Goal: Task Accomplishment & Management: Complete application form

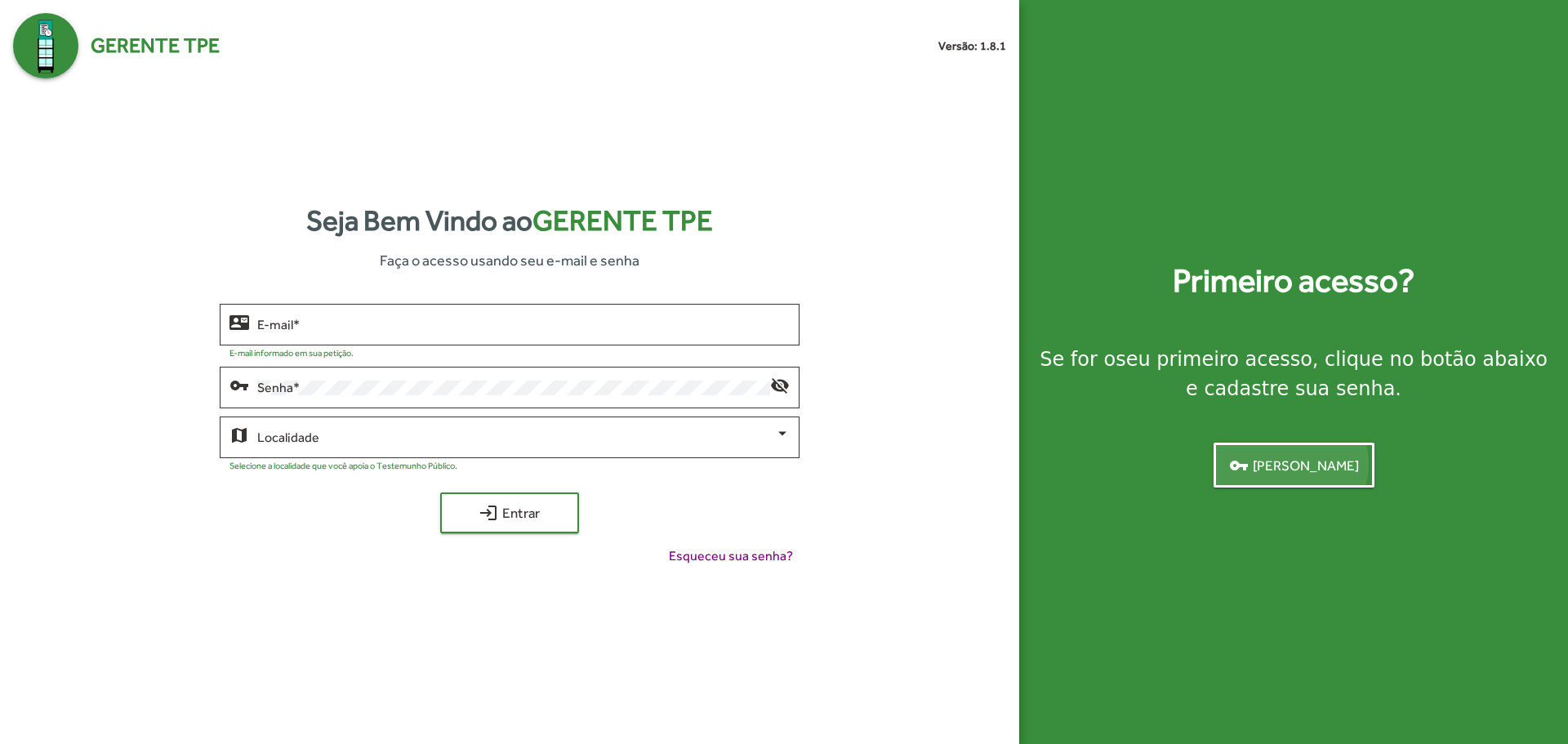
click at [1287, 463] on span "vpn_key [PERSON_NAME]" at bounding box center [1294, 465] width 130 height 29
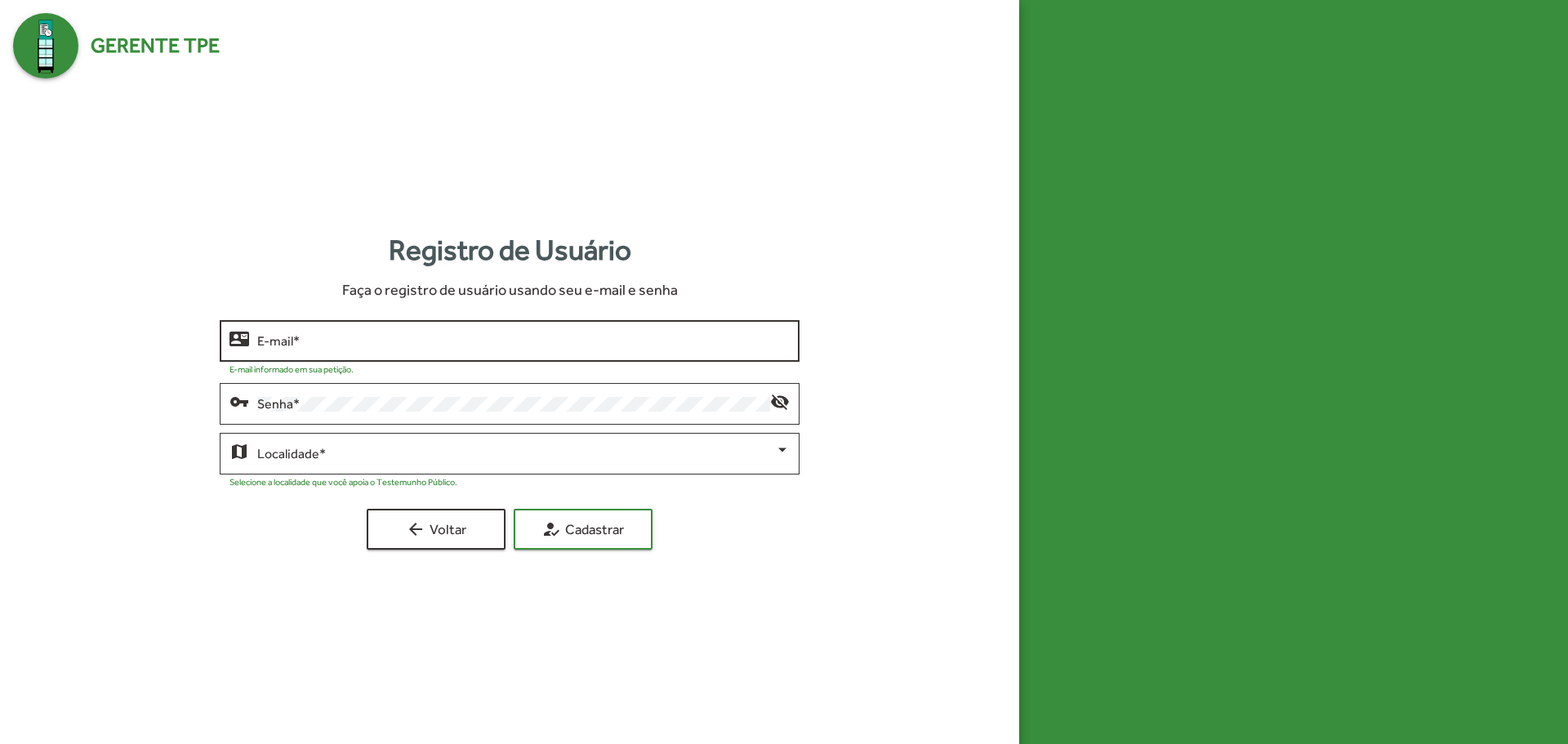
click at [377, 350] on div "E-mail *" at bounding box center [522, 339] width 532 height 45
type input "*"
type input "**********"
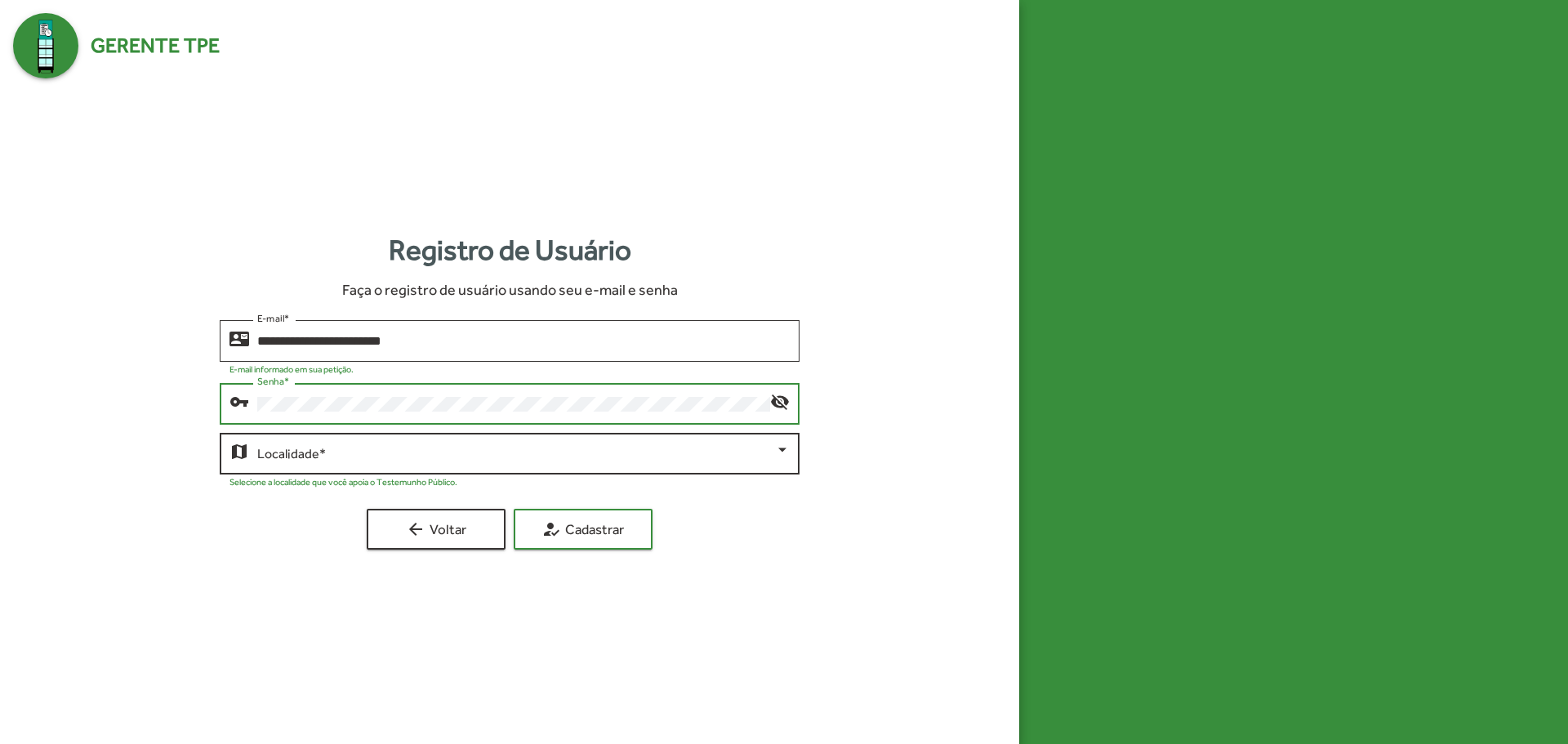
click at [345, 455] on span at bounding box center [515, 453] width 516 height 14
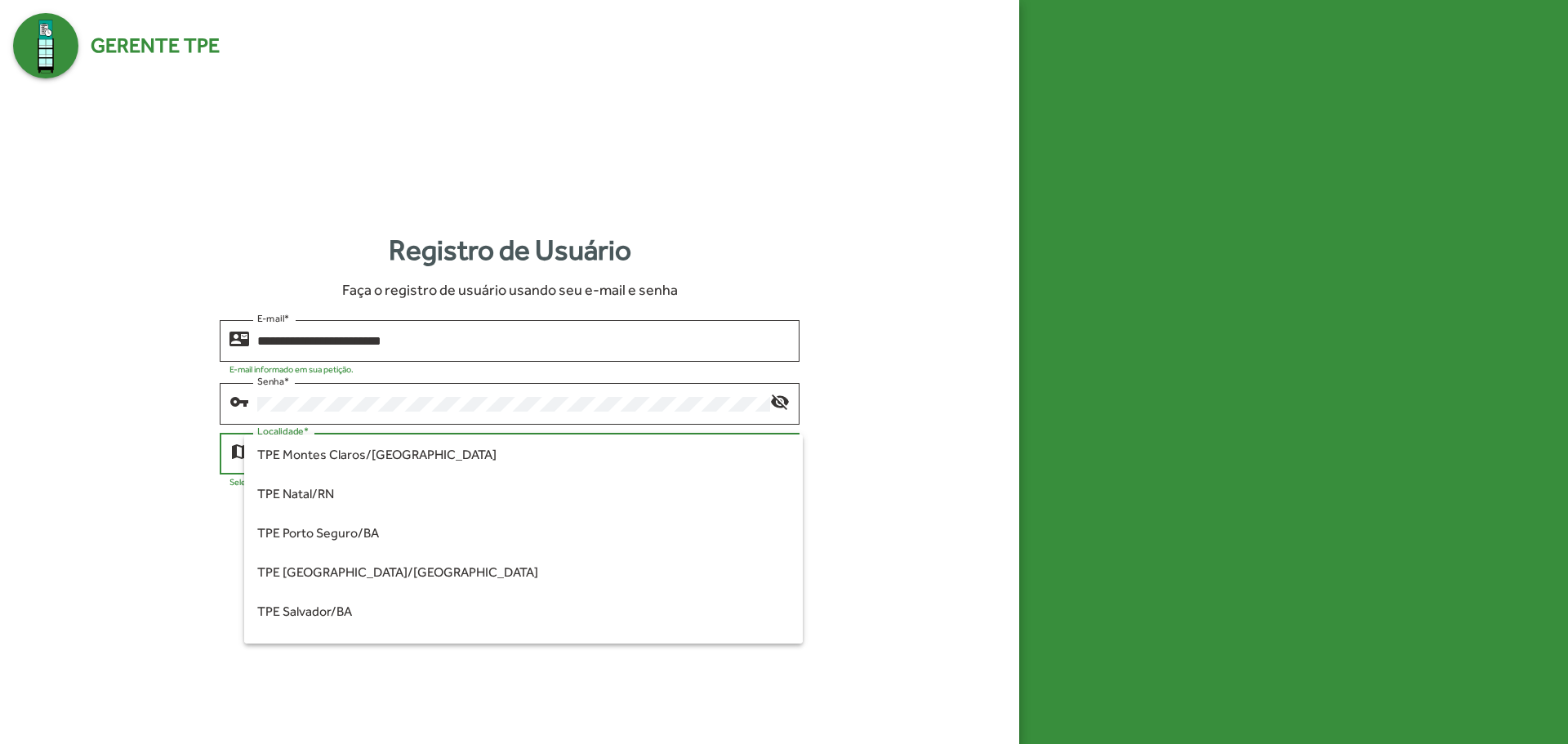
scroll to position [276, 0]
click at [523, 583] on span "TPE [GEOGRAPHIC_DATA]/[GEOGRAPHIC_DATA]" at bounding box center [522, 570] width 532 height 40
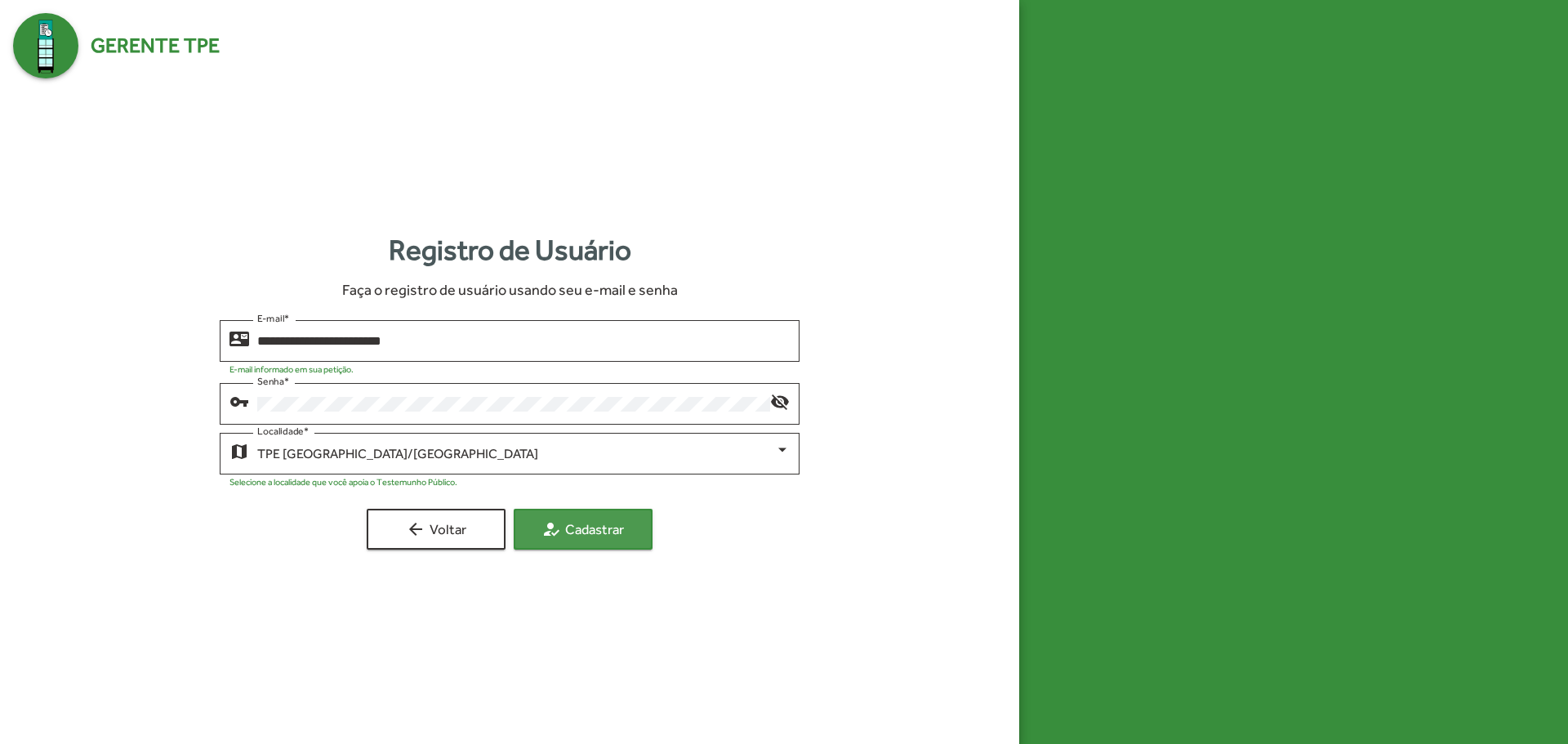
click at [579, 530] on span "how_to_reg Cadastrar" at bounding box center [583, 529] width 110 height 29
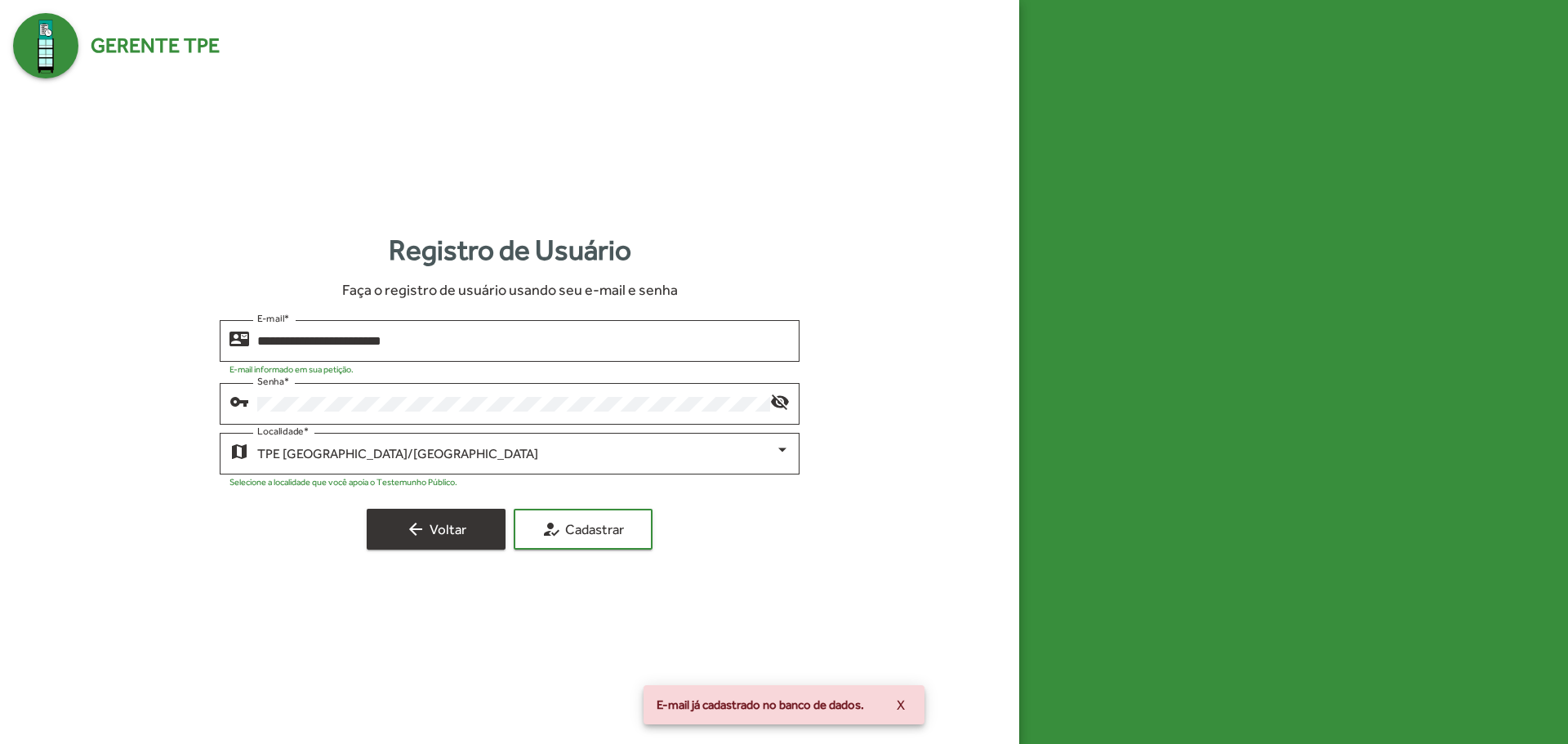
click at [395, 521] on span "arrow_back Voltar" at bounding box center [436, 529] width 110 height 29
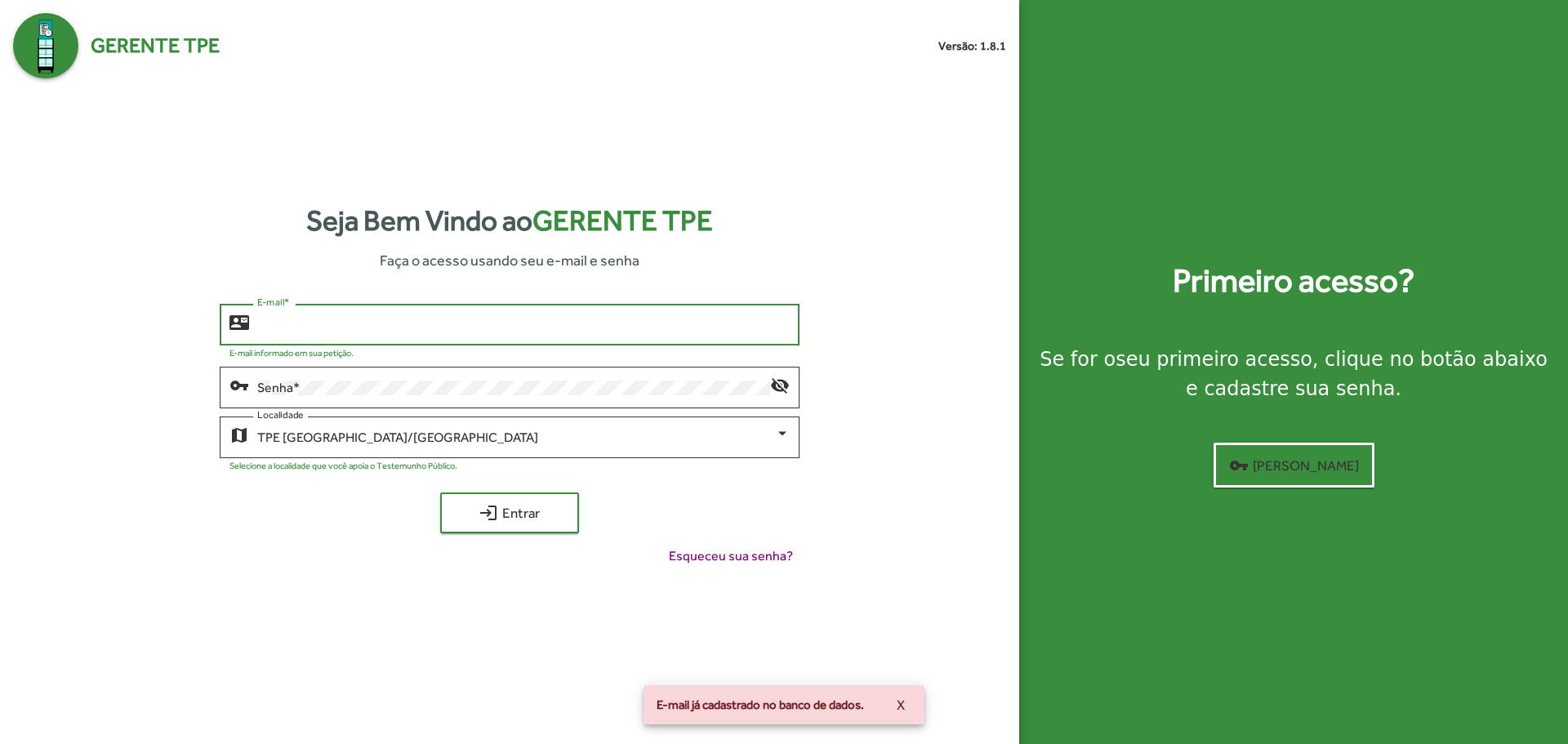
click at [392, 334] on div "E-mail *" at bounding box center [522, 323] width 532 height 45
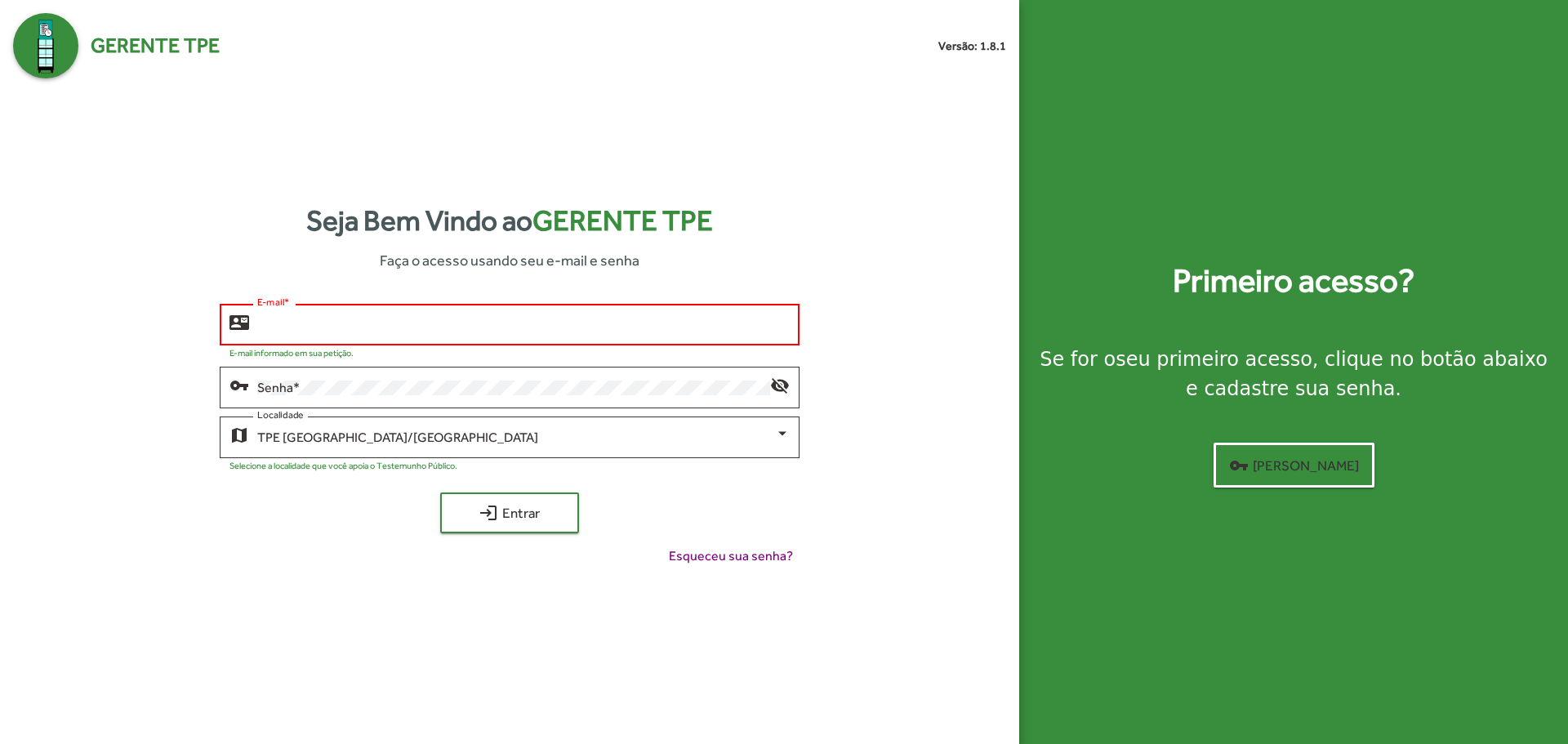
click at [356, 330] on input "E-mail *" at bounding box center [522, 324] width 532 height 14
click at [742, 560] on span "Esqueceu sua senha?" at bounding box center [730, 555] width 124 height 19
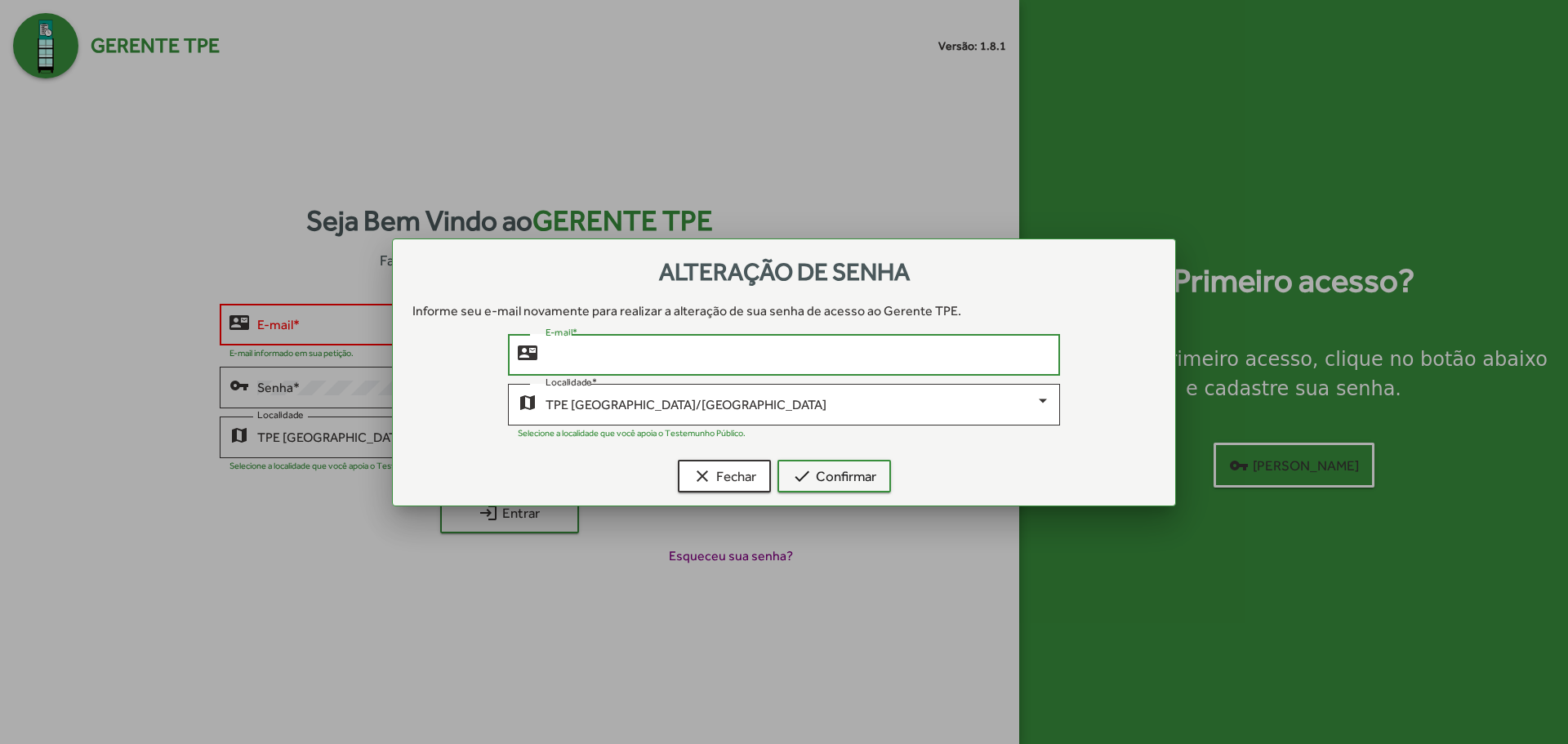
click at [633, 352] on input "E-mail *" at bounding box center [798, 355] width 506 height 14
type input "**********"
click at [795, 480] on mat-icon "check" at bounding box center [801, 475] width 19 height 19
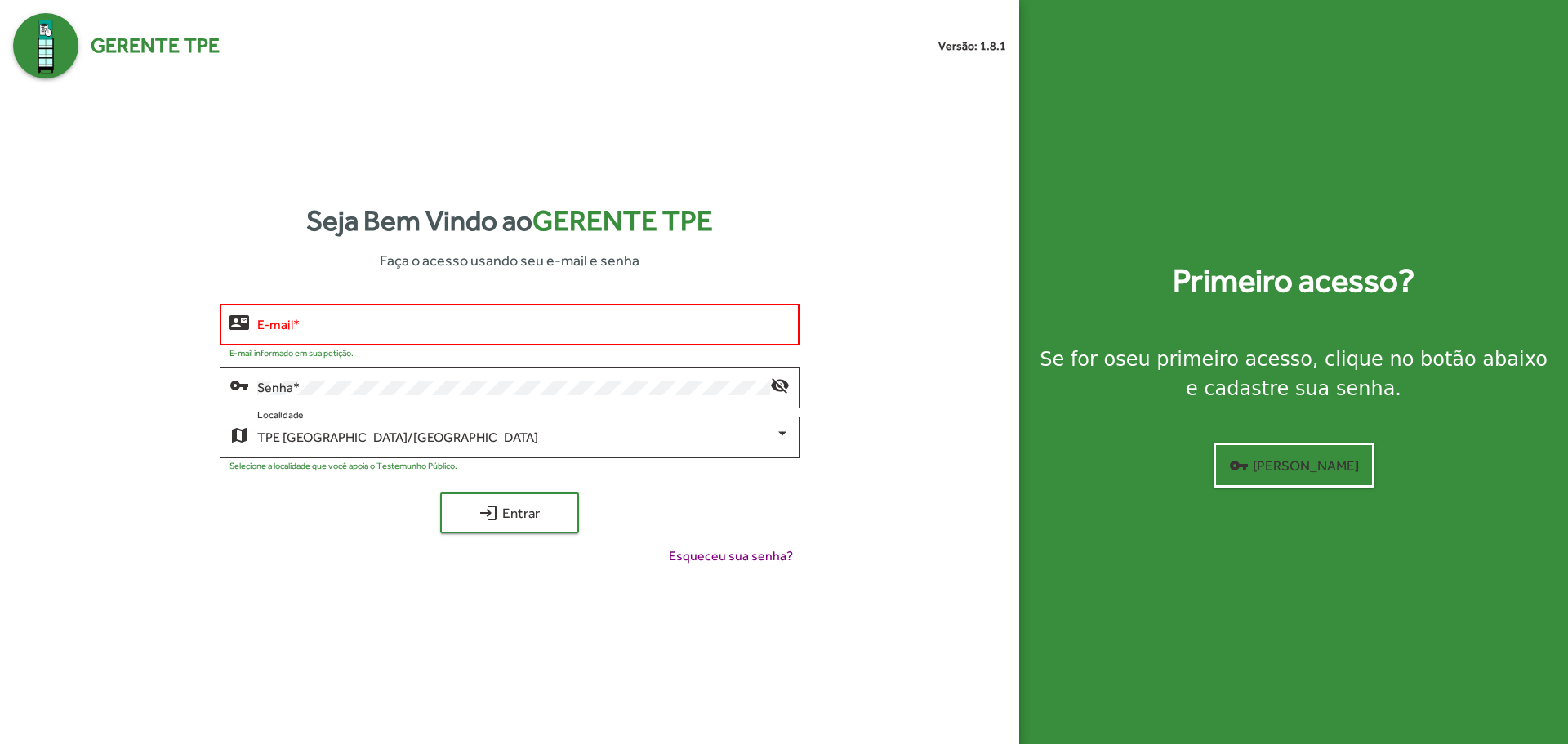
drag, startPoint x: 334, startPoint y: 317, endPoint x: 332, endPoint y: 326, distance: 9.2
click at [333, 324] on input "E-mail *" at bounding box center [522, 324] width 532 height 14
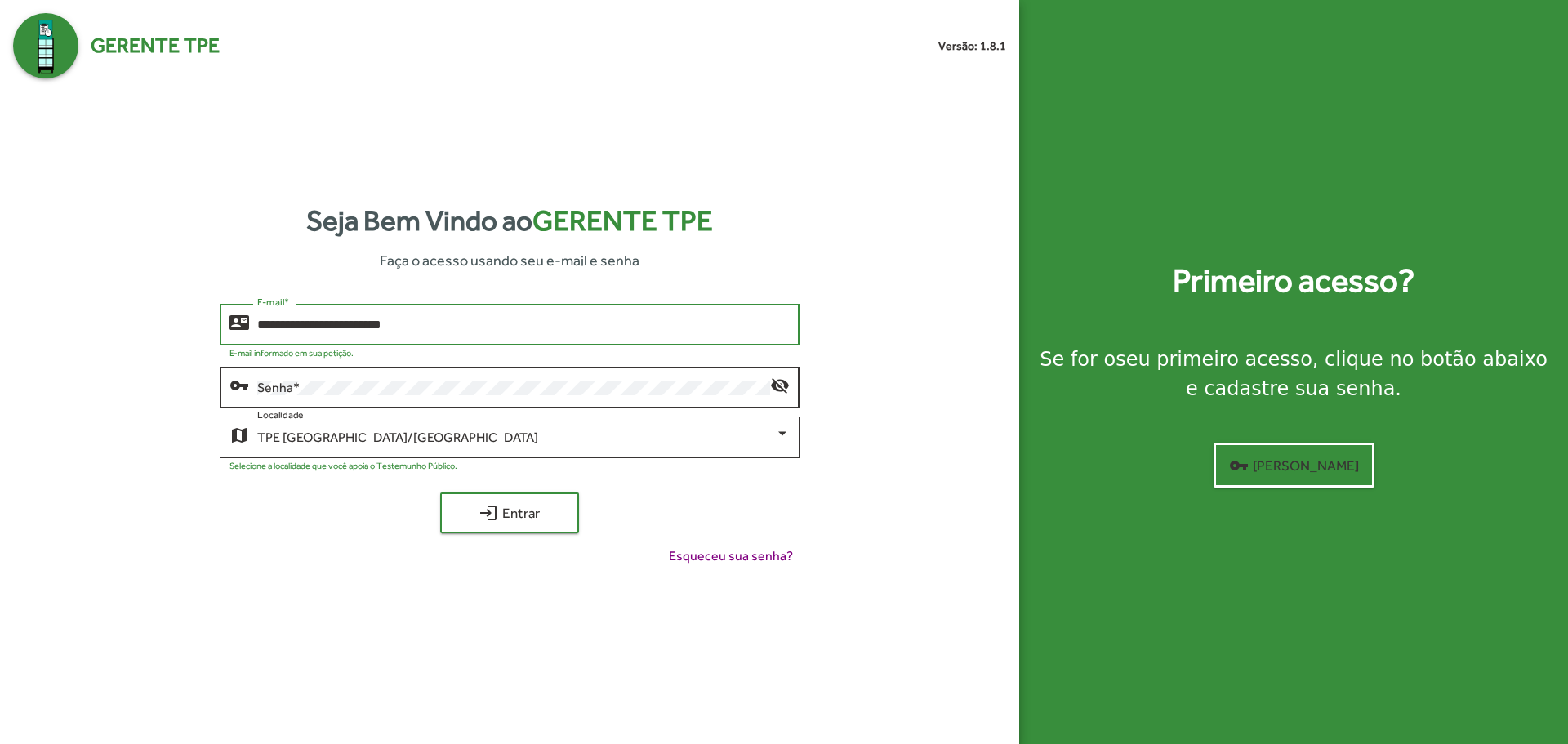
type input "**********"
click at [301, 376] on div "Senha *" at bounding box center [513, 385] width 512 height 45
click at [452, 506] on button "login Entrar" at bounding box center [509, 512] width 139 height 40
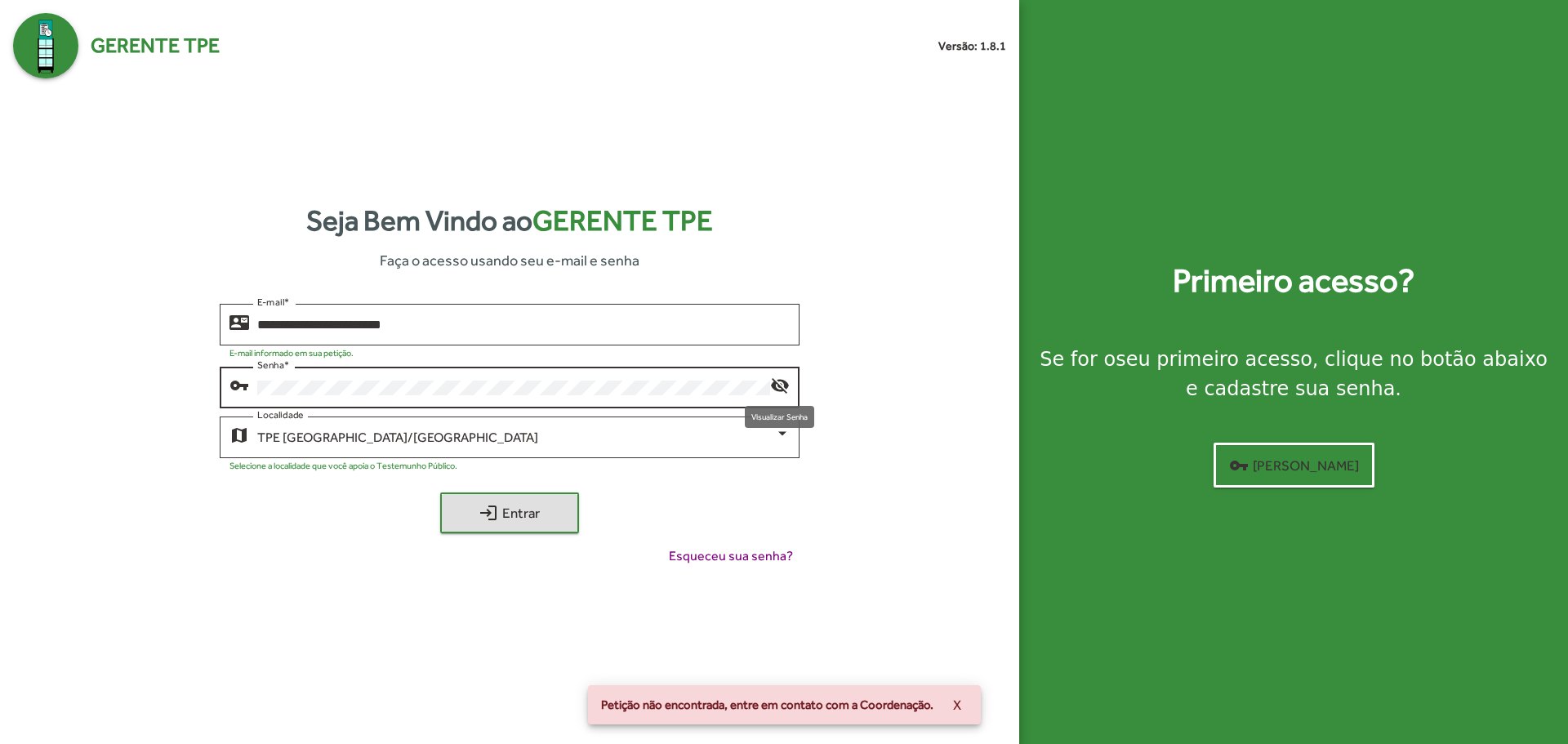
click at [775, 382] on mat-icon "visibility_off" at bounding box center [779, 384] width 19 height 19
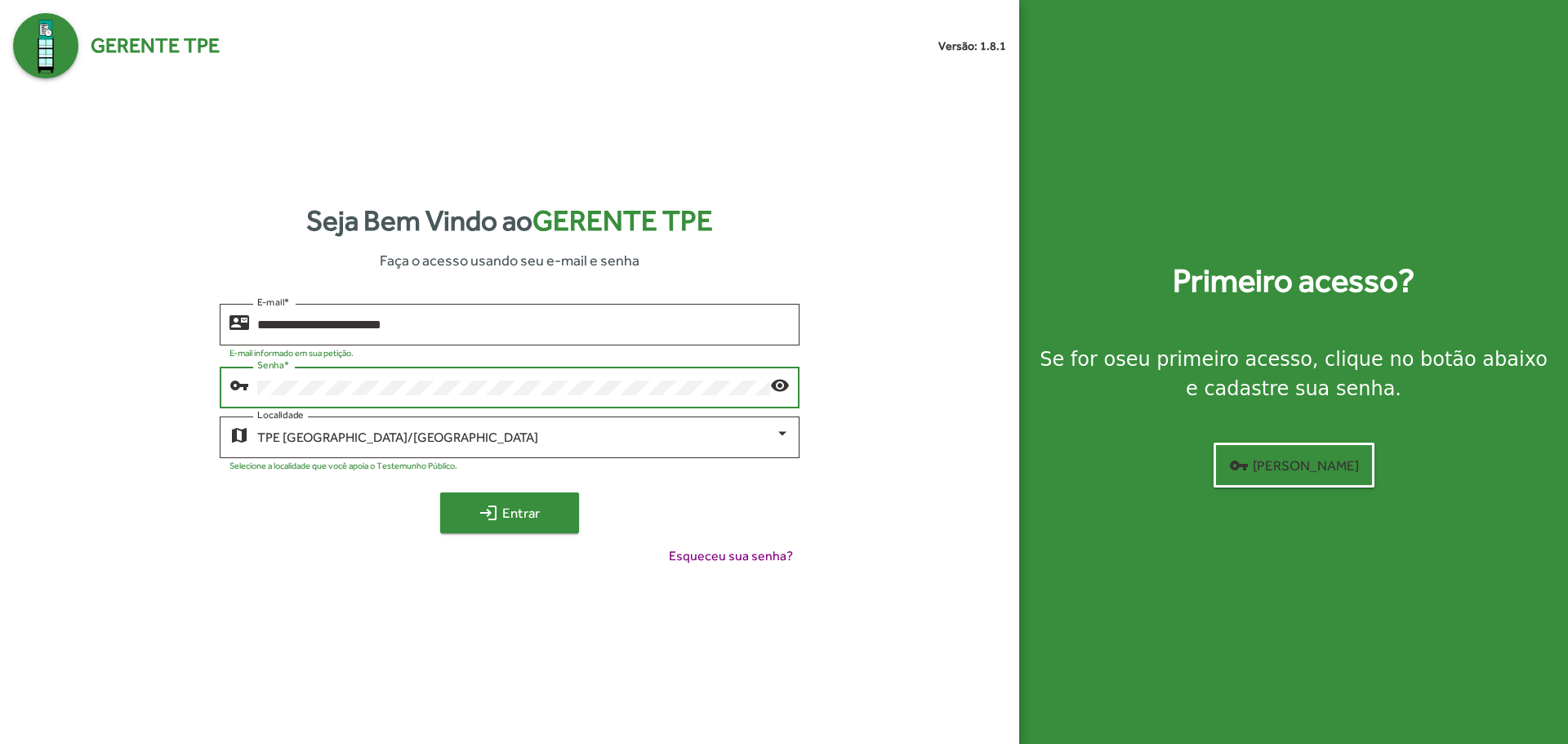
click at [517, 520] on span "login Entrar" at bounding box center [510, 512] width 110 height 29
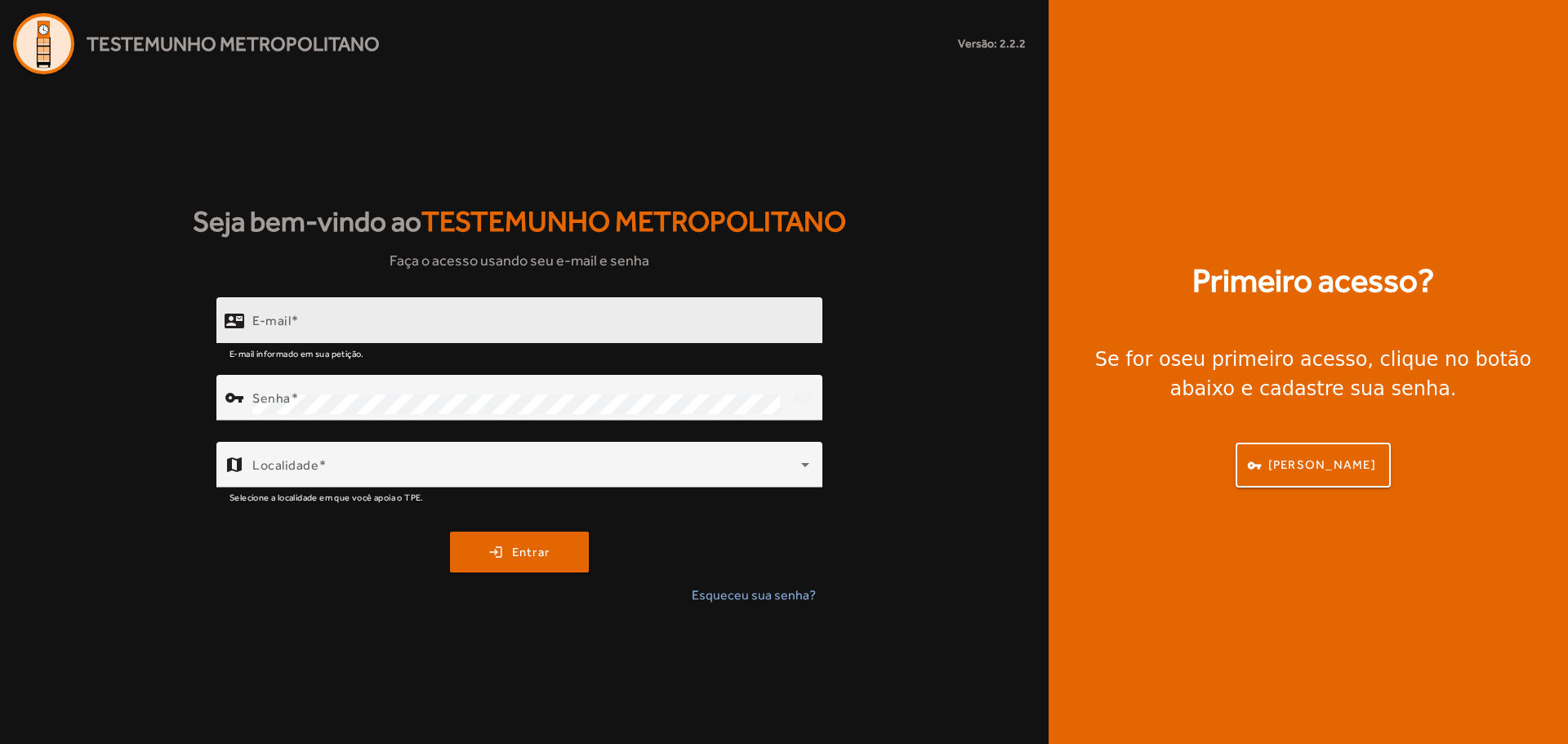
click at [330, 315] on div "E-mail" at bounding box center [530, 320] width 557 height 46
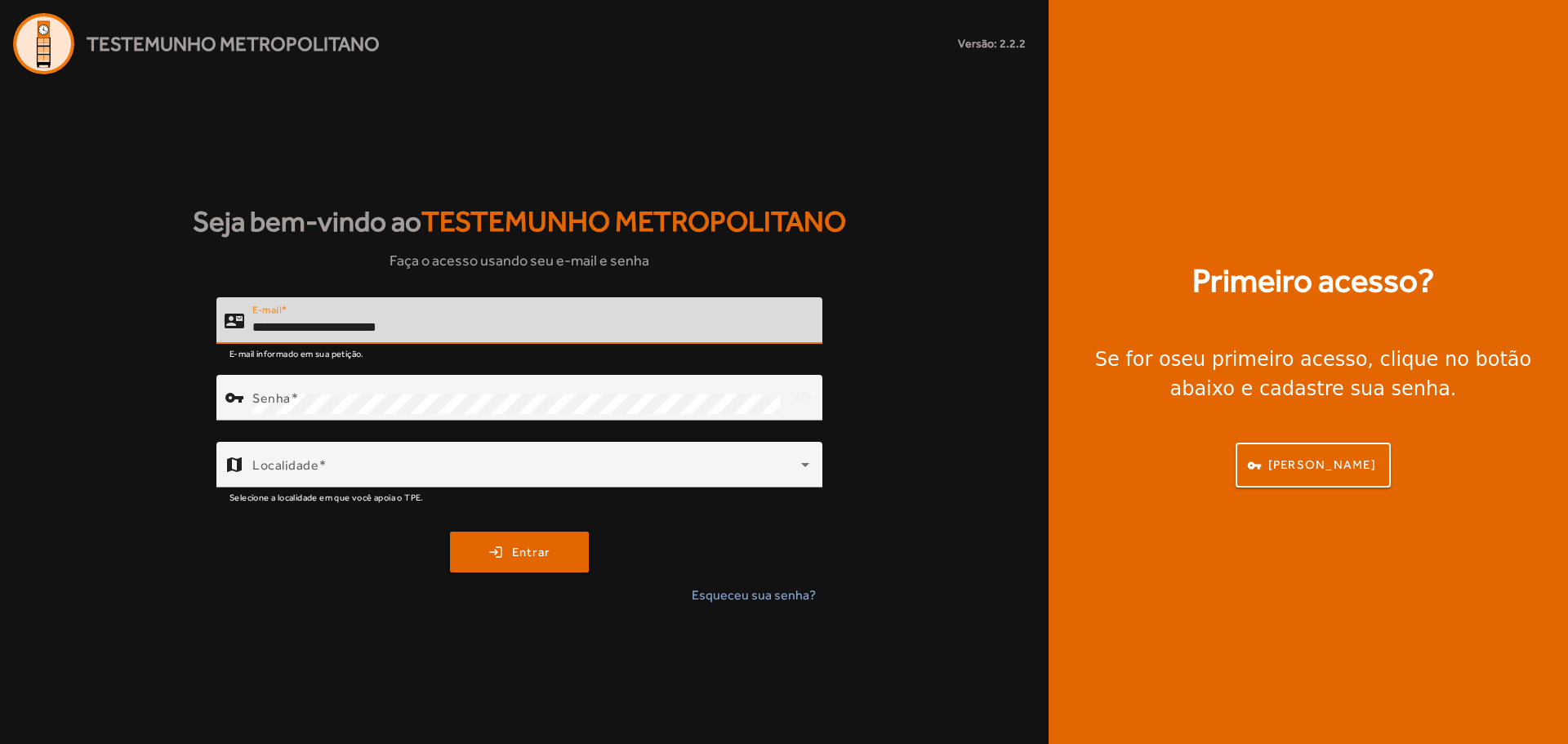
type input "**********"
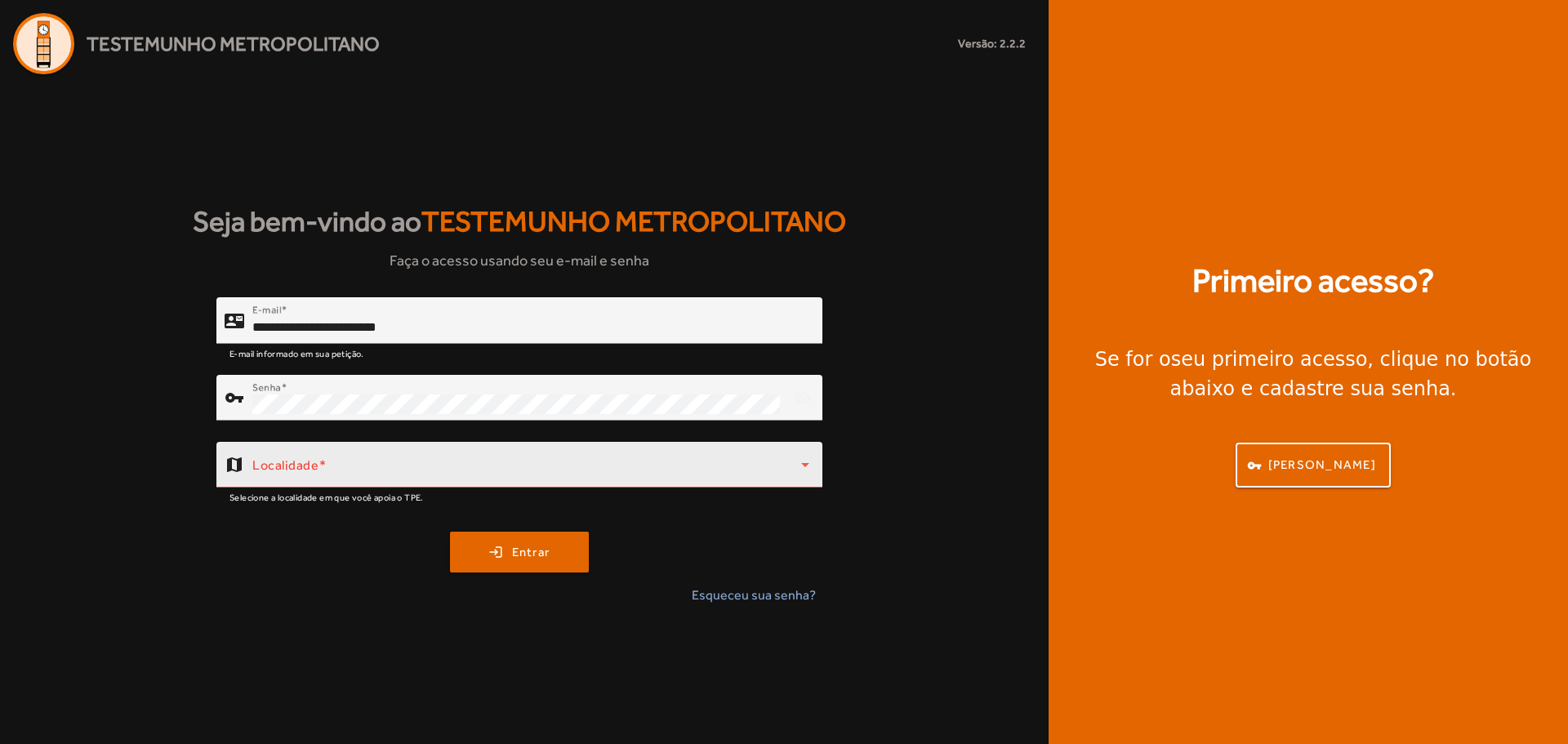
drag, startPoint x: 311, startPoint y: 461, endPoint x: 307, endPoint y: 468, distance: 8.1
click at [307, 468] on div "Localidade" at bounding box center [530, 464] width 557 height 45
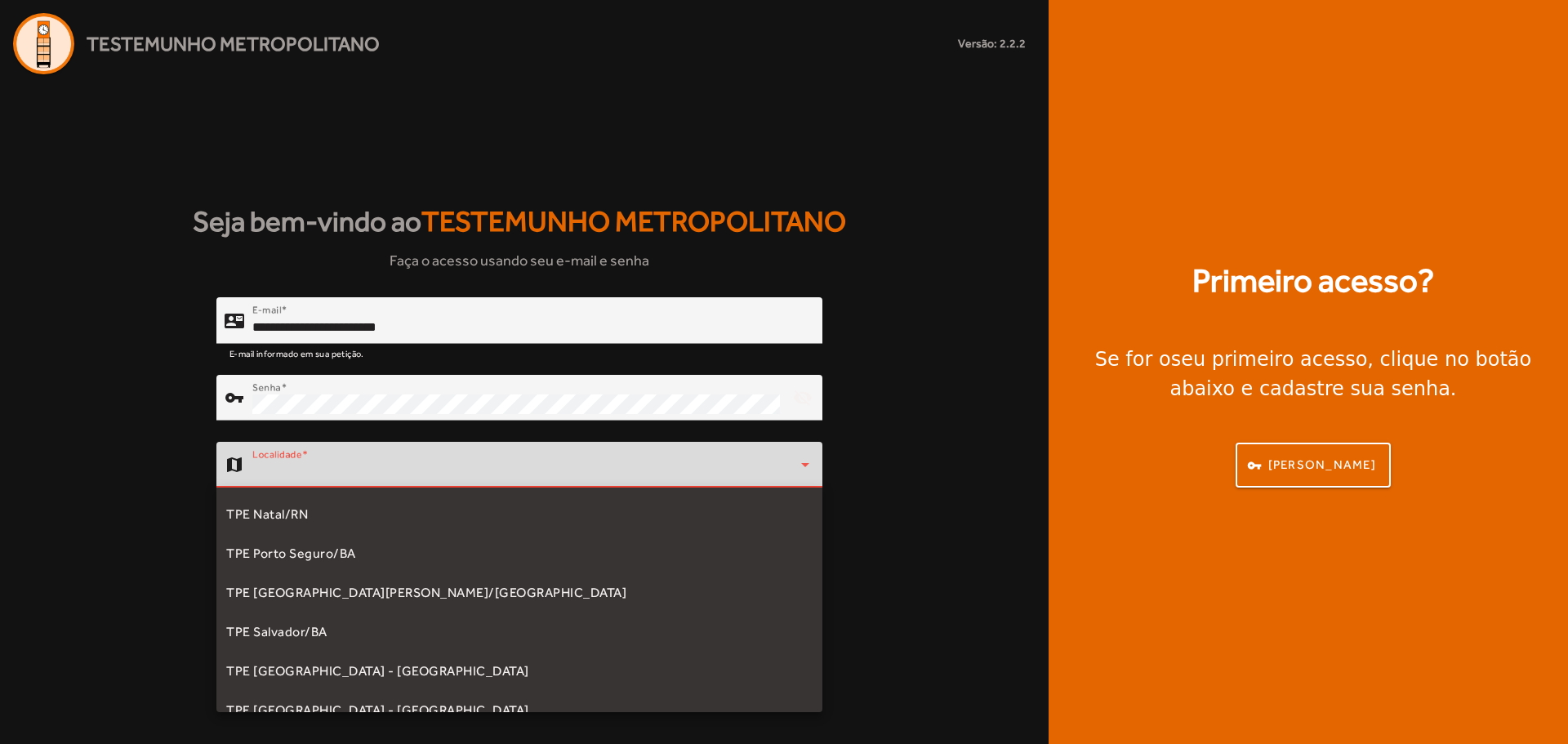
scroll to position [382, 0]
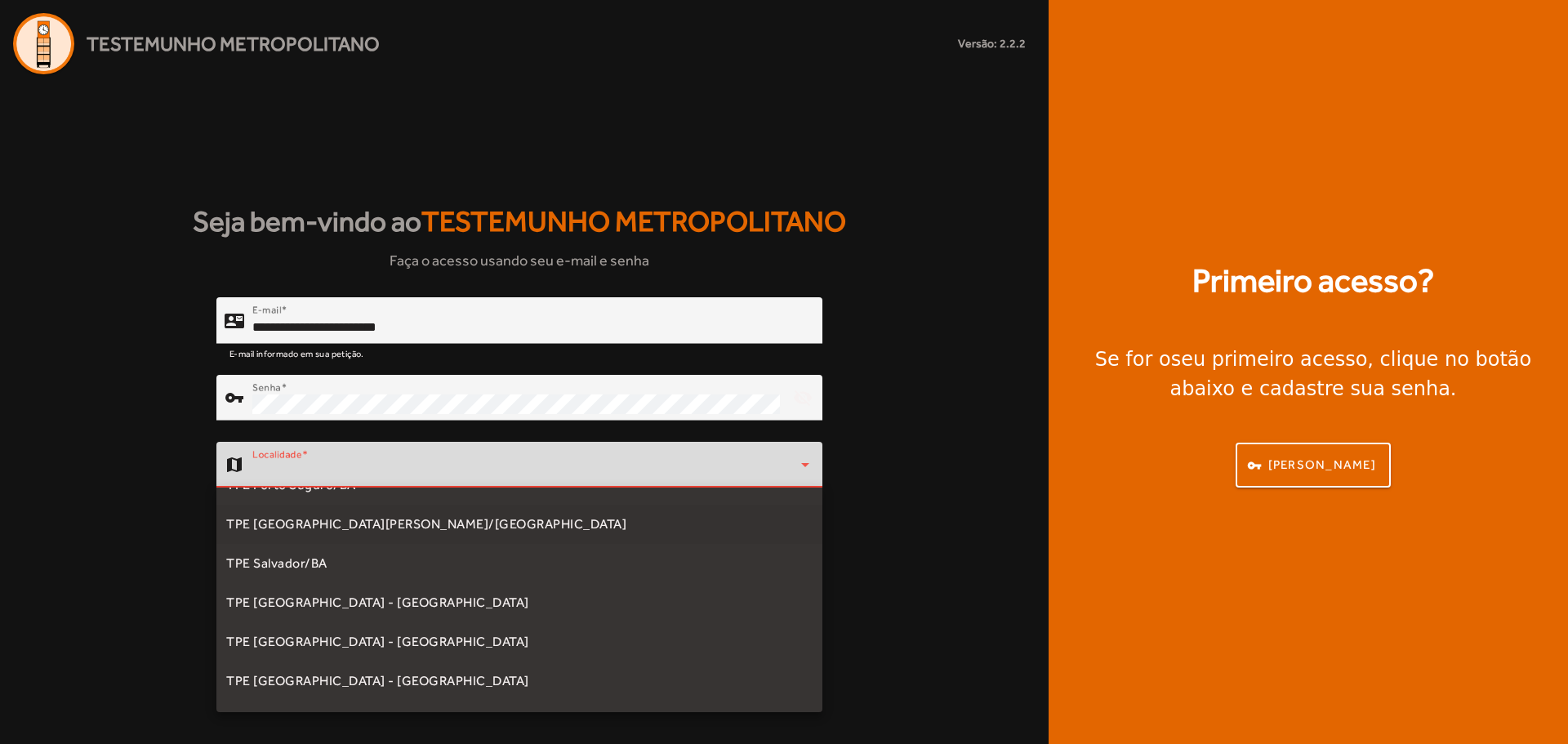
click at [372, 530] on span "TPE [GEOGRAPHIC_DATA]/[GEOGRAPHIC_DATA]" at bounding box center [425, 524] width 400 height 19
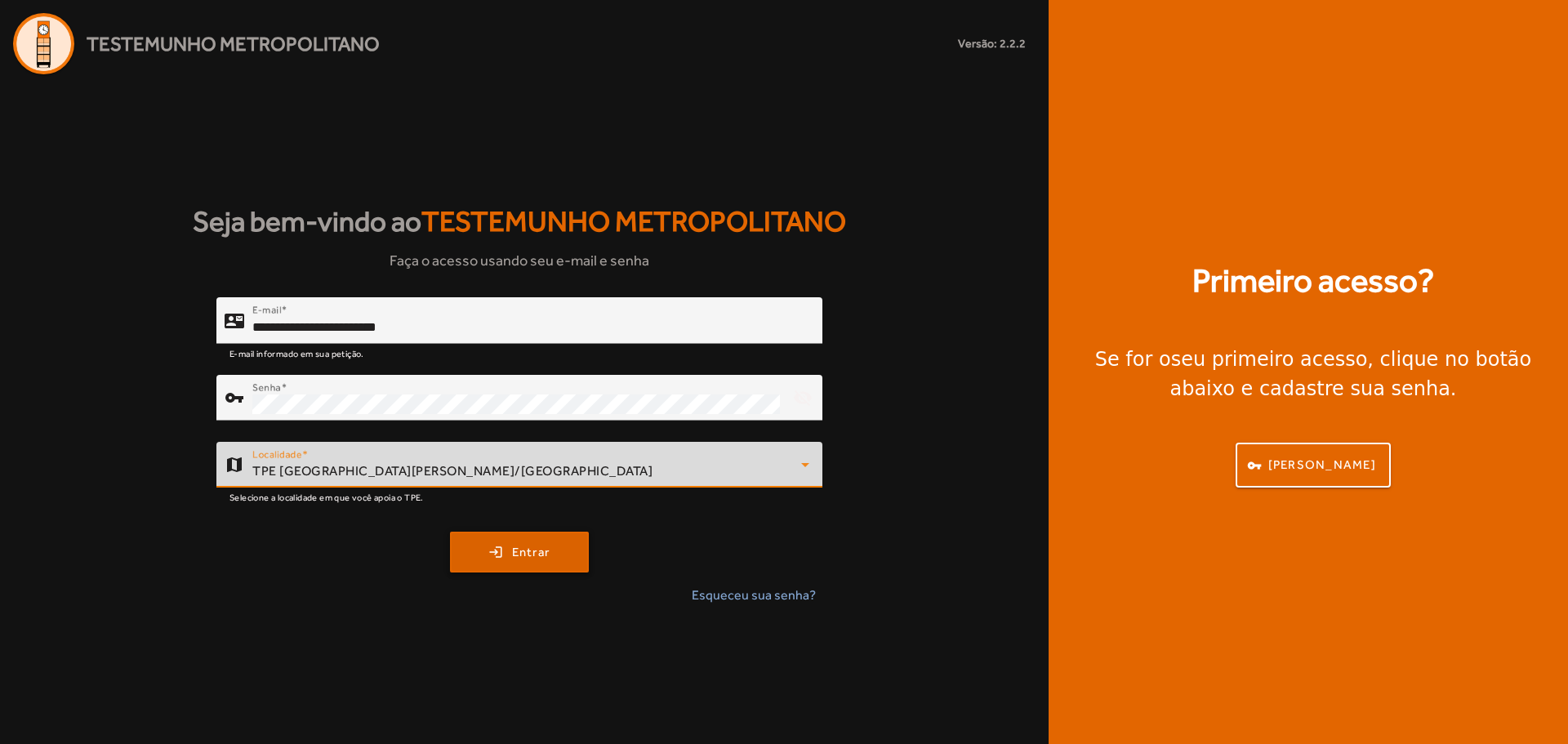
click at [539, 559] on span "Entrar" at bounding box center [532, 552] width 39 height 19
